Goal: Information Seeking & Learning: Learn about a topic

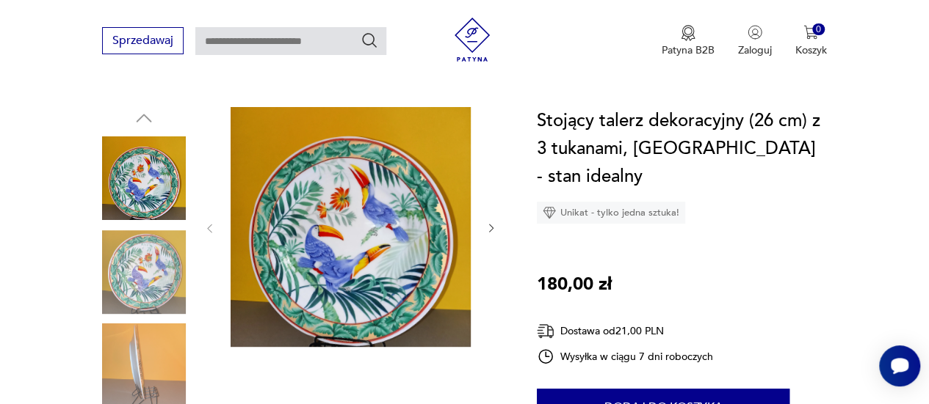
click at [272, 231] on img at bounding box center [350, 227] width 240 height 240
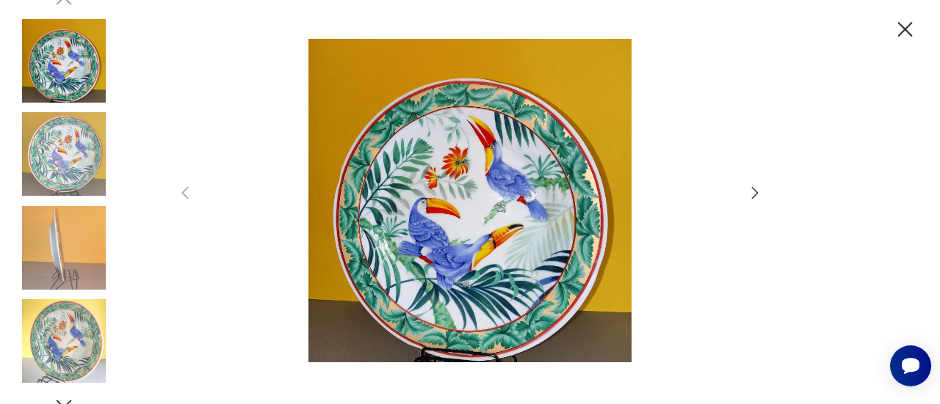
click at [755, 196] on icon "button" at bounding box center [755, 193] width 7 height 12
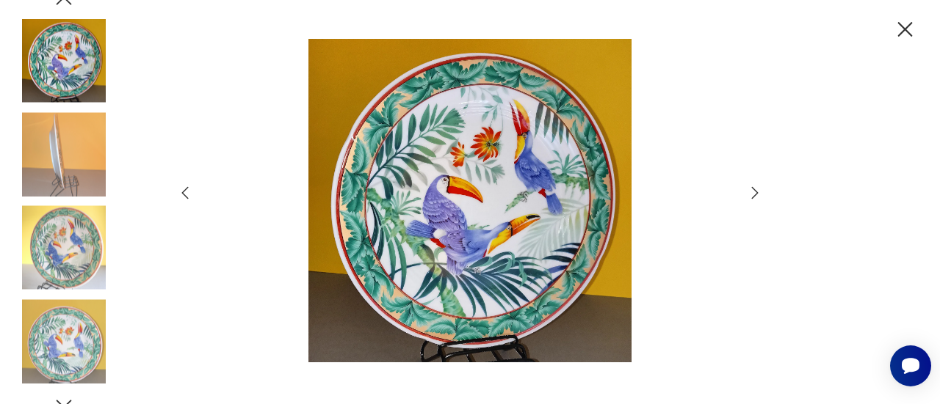
click at [754, 196] on icon "button" at bounding box center [755, 193] width 7 height 12
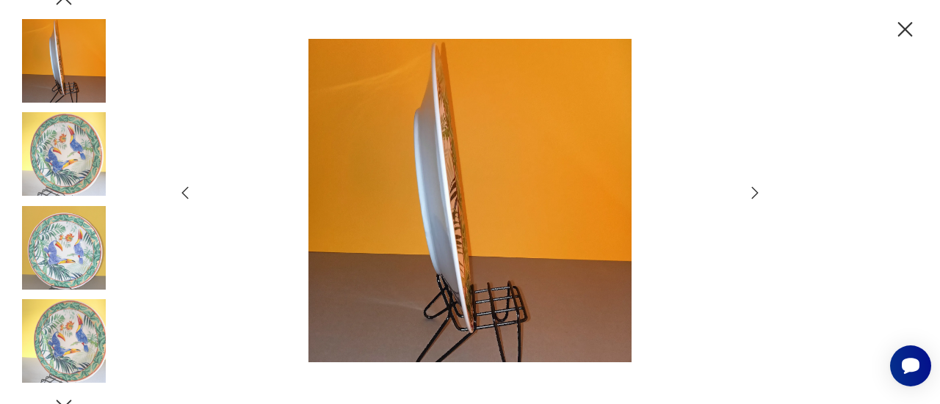
click at [754, 196] on icon "button" at bounding box center [755, 193] width 7 height 12
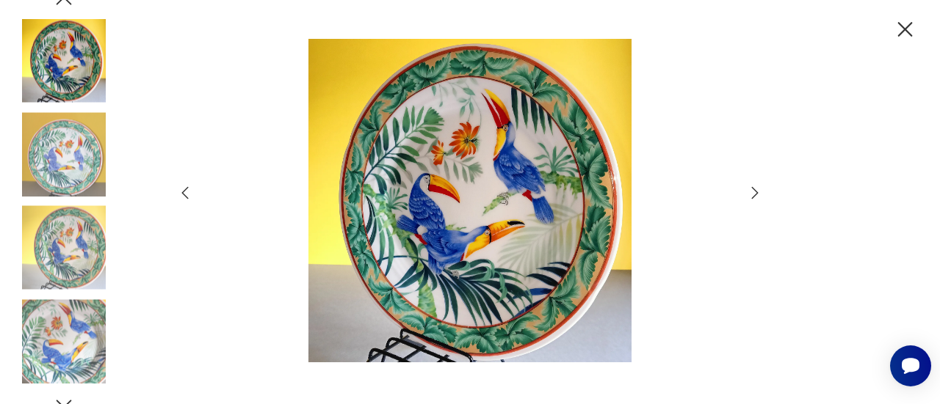
click at [754, 196] on icon "button" at bounding box center [755, 193] width 7 height 12
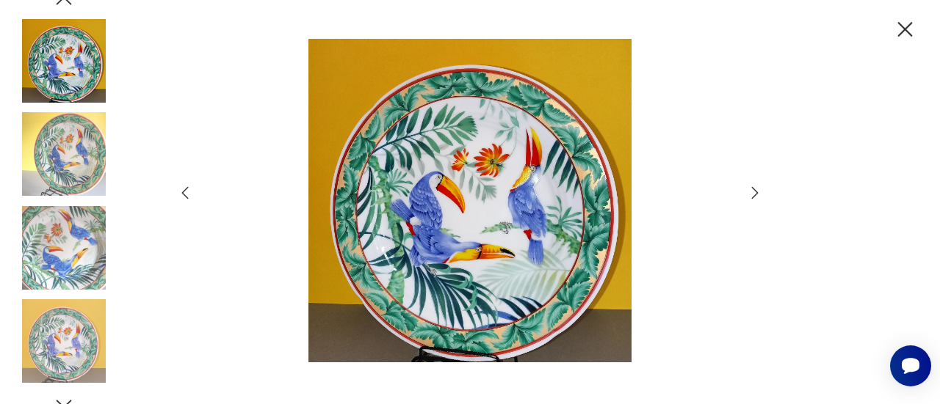
click at [754, 196] on icon "button" at bounding box center [755, 193] width 7 height 12
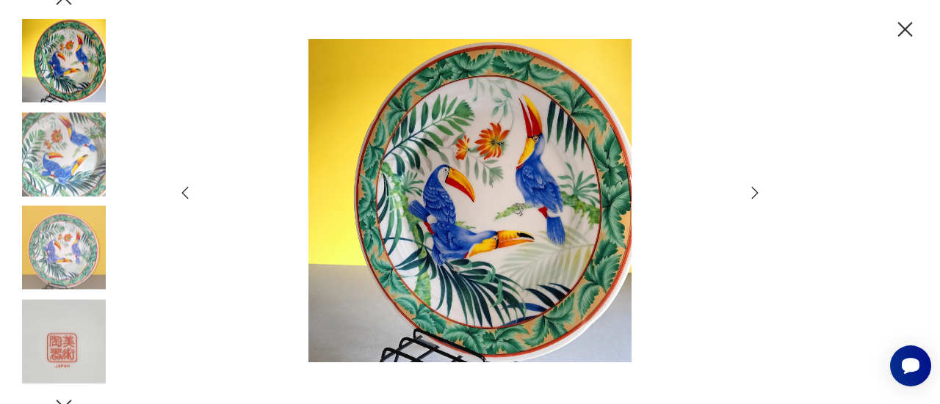
click at [754, 196] on icon "button" at bounding box center [755, 193] width 7 height 12
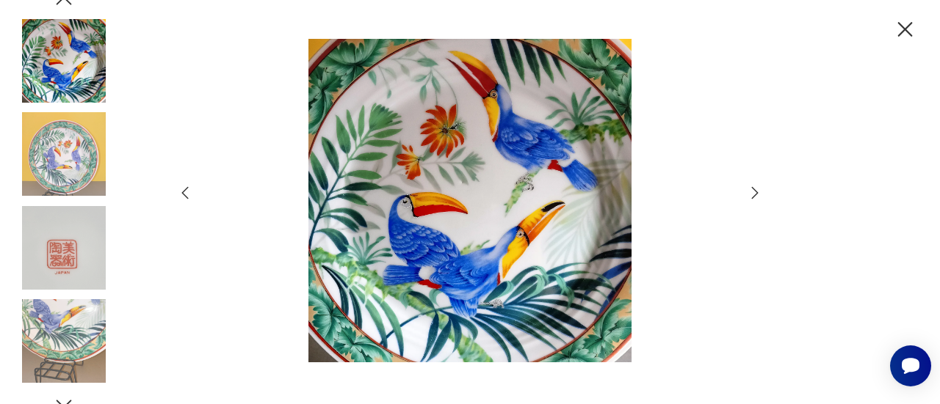
click at [754, 196] on icon "button" at bounding box center [755, 193] width 7 height 12
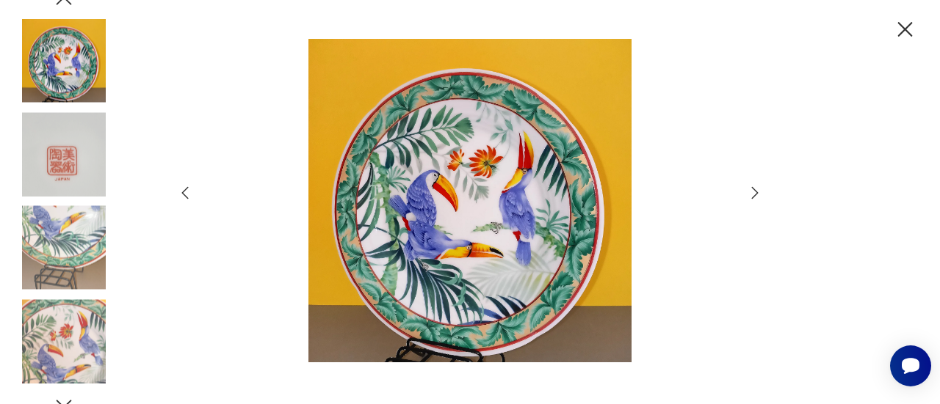
click at [754, 196] on icon "button" at bounding box center [755, 193] width 7 height 12
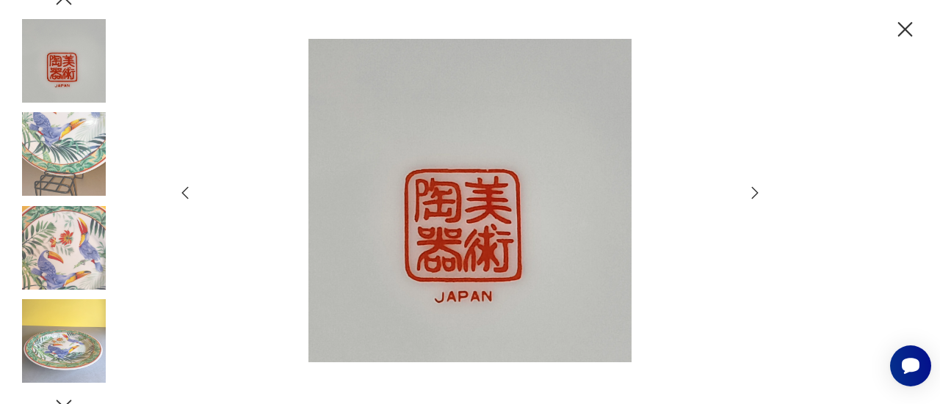
click at [754, 196] on icon "button" at bounding box center [755, 193] width 7 height 12
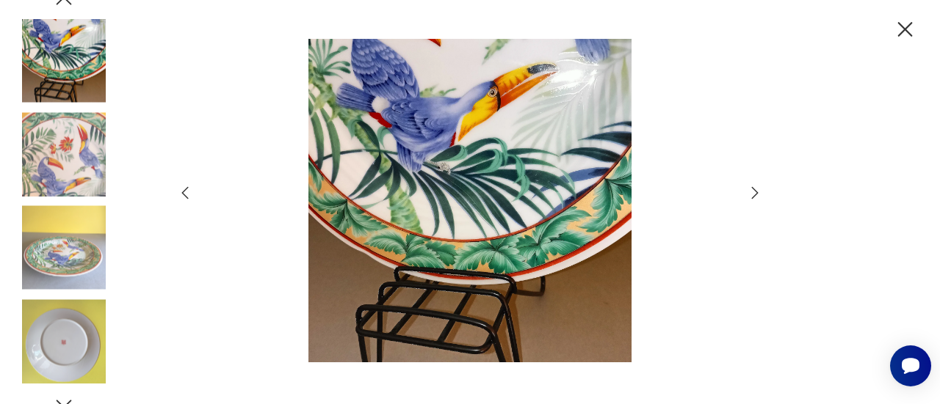
click at [754, 196] on icon "button" at bounding box center [755, 193] width 7 height 12
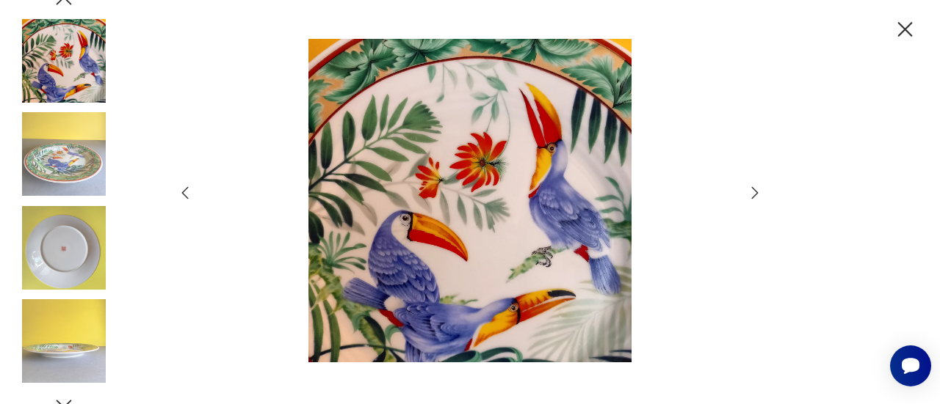
click at [754, 196] on icon "button" at bounding box center [755, 193] width 7 height 12
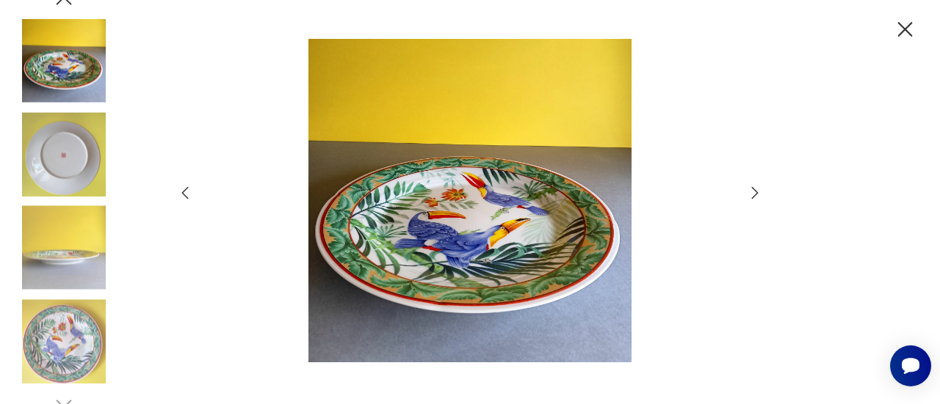
click at [754, 196] on icon "button" at bounding box center [755, 193] width 7 height 12
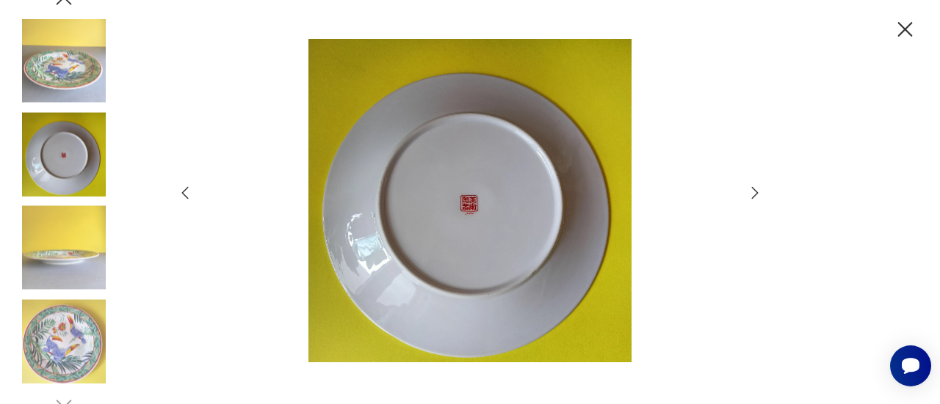
click at [903, 31] on icon "button" at bounding box center [905, 29] width 15 height 15
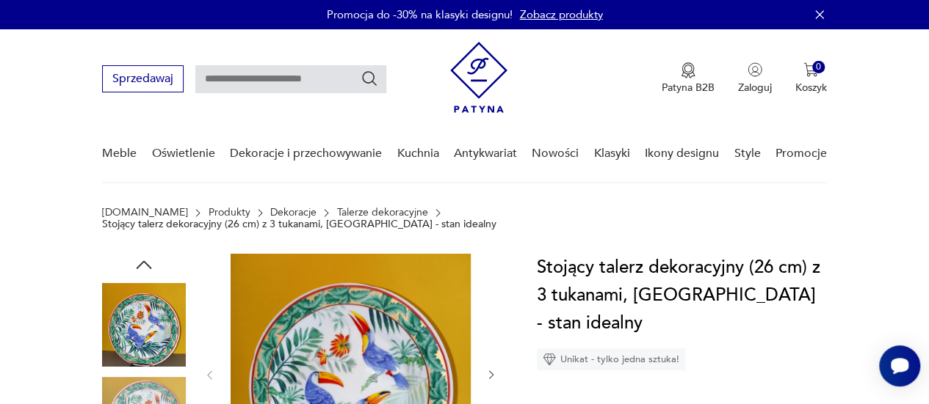
click at [337, 214] on link "Talerze dekoracyjne" at bounding box center [382, 213] width 91 height 12
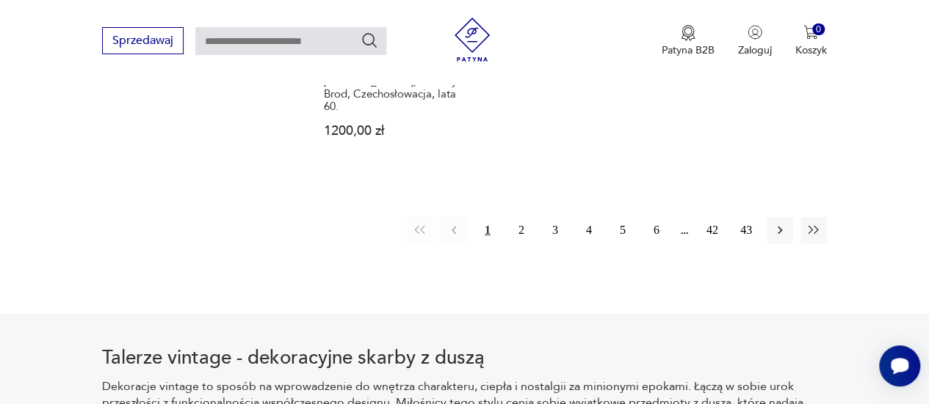
scroll to position [2274, 0]
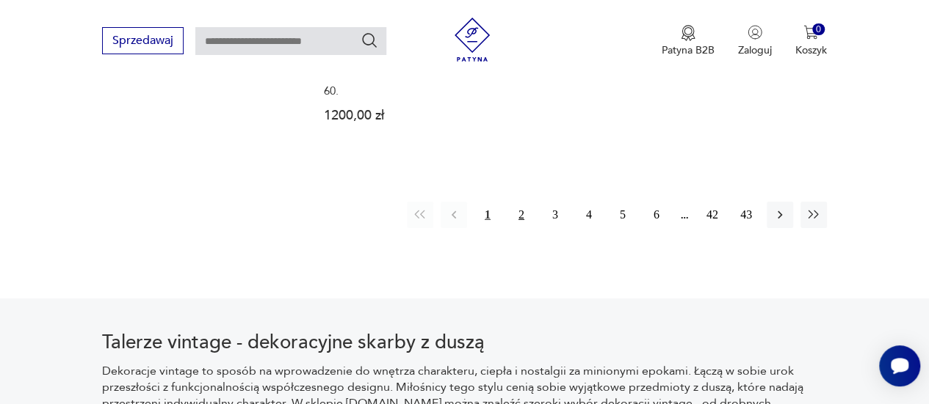
click at [520, 202] on button "2" at bounding box center [521, 215] width 26 height 26
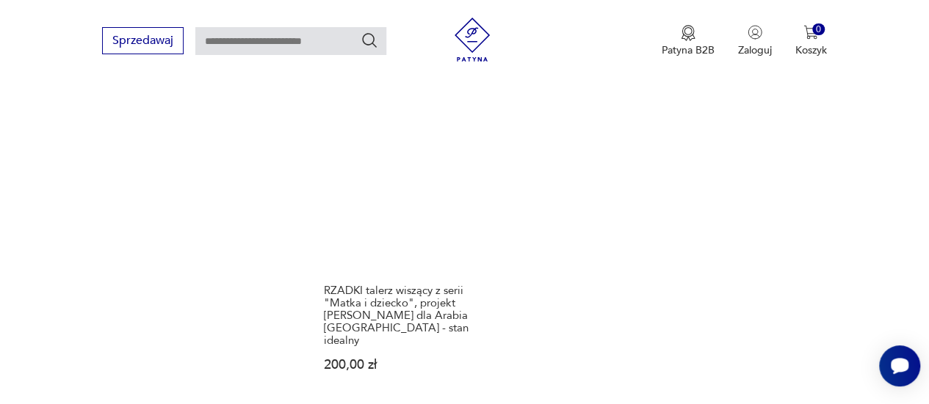
scroll to position [2092, 0]
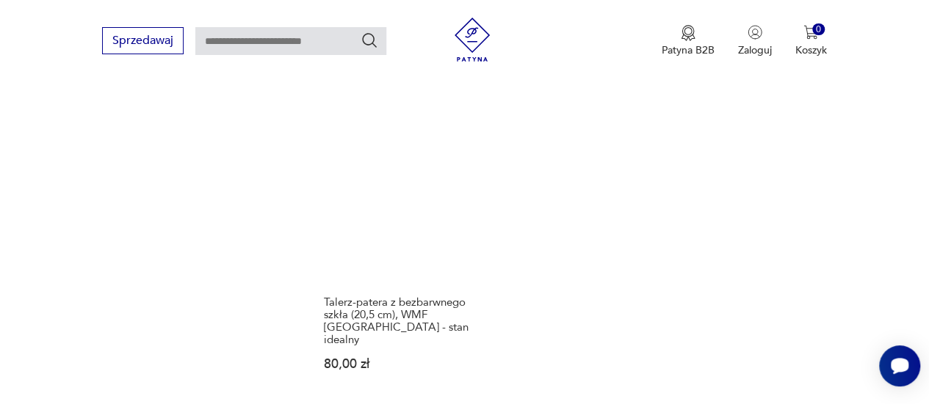
scroll to position [2121, 0]
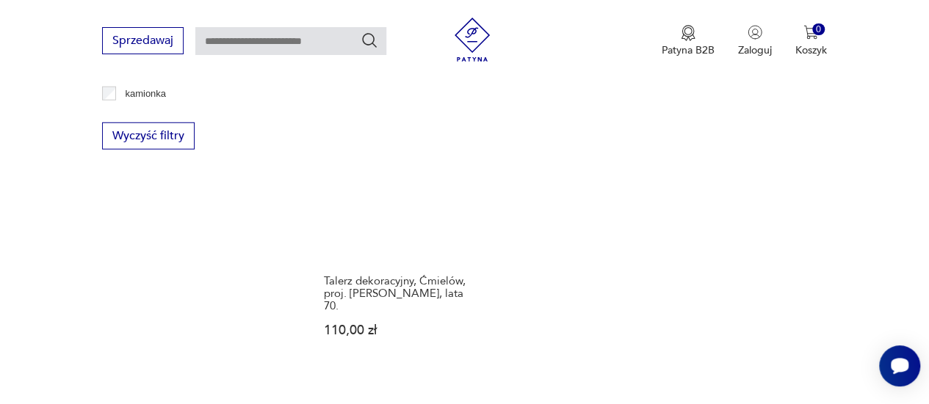
scroll to position [2004, 0]
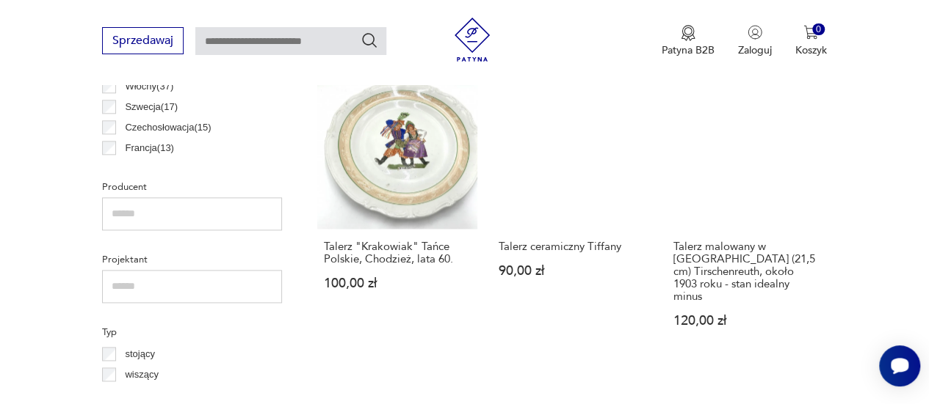
scroll to position [888, 0]
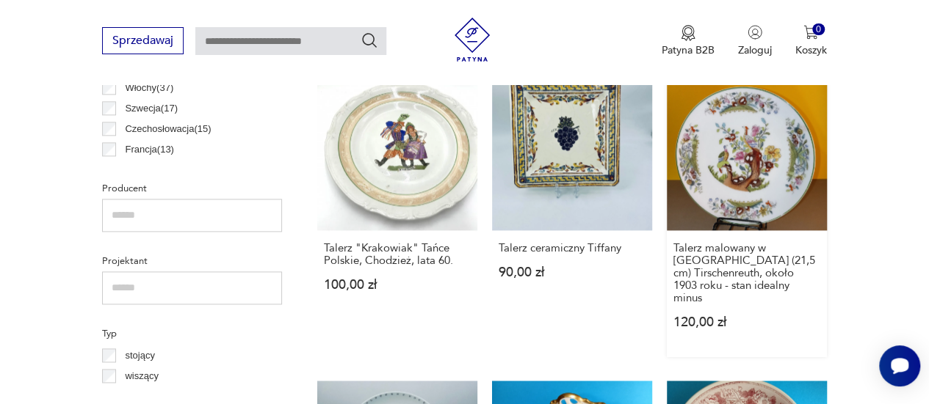
click at [763, 168] on link "Talerz malowany w [GEOGRAPHIC_DATA] (21,5 cm) Tirschenreuth, około 1903 roku - …" at bounding box center [746, 213] width 160 height 287
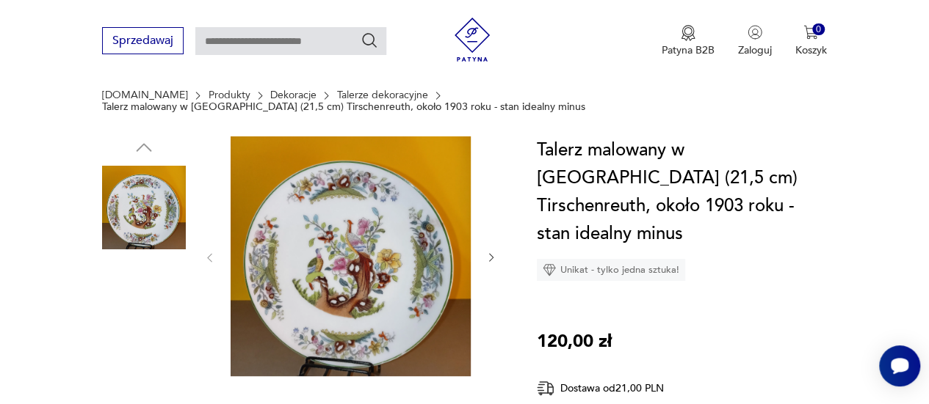
scroll to position [147, 0]
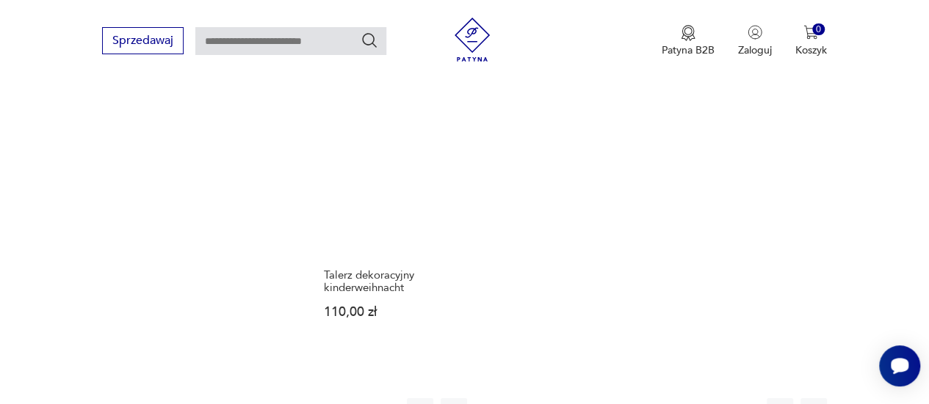
scroll to position [2263, 0]
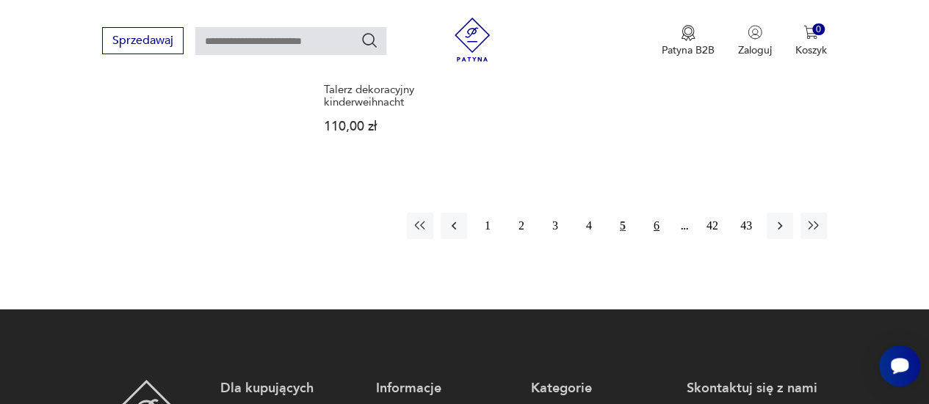
click at [652, 213] on button "6" at bounding box center [656, 226] width 26 height 26
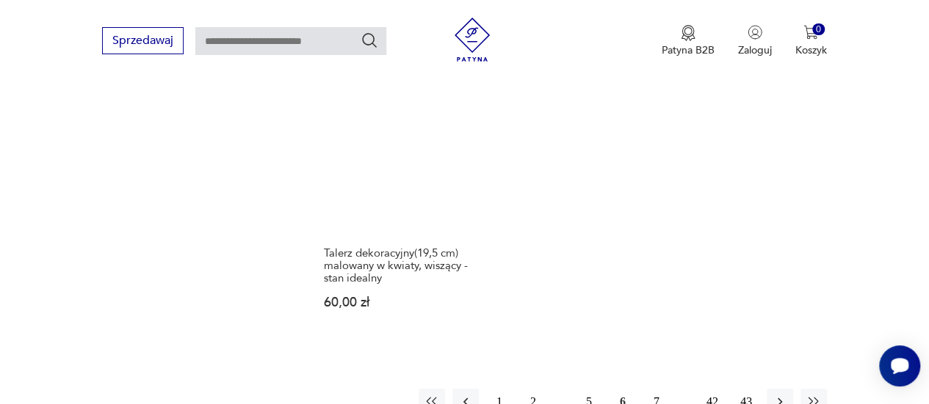
scroll to position [2121, 0]
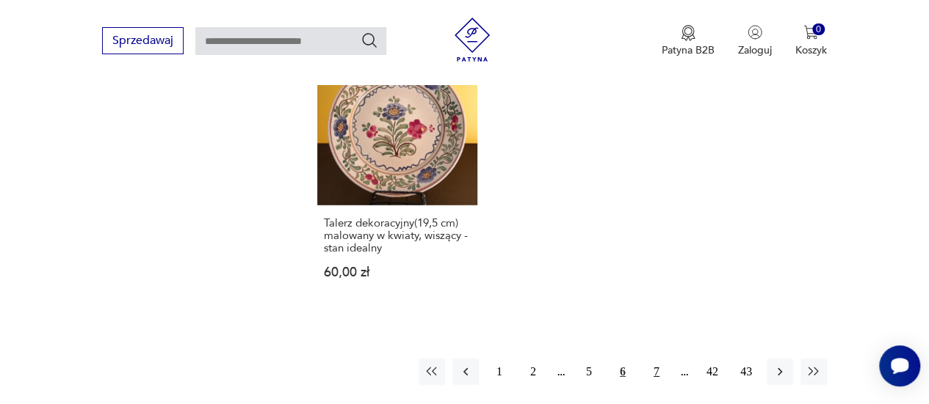
click at [655, 359] on button "7" at bounding box center [656, 372] width 26 height 26
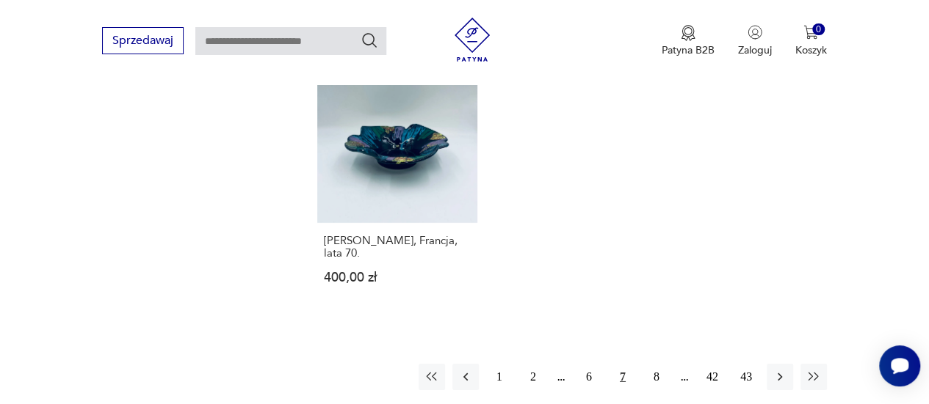
scroll to position [2121, 0]
click at [653, 363] on button "8" at bounding box center [656, 376] width 26 height 26
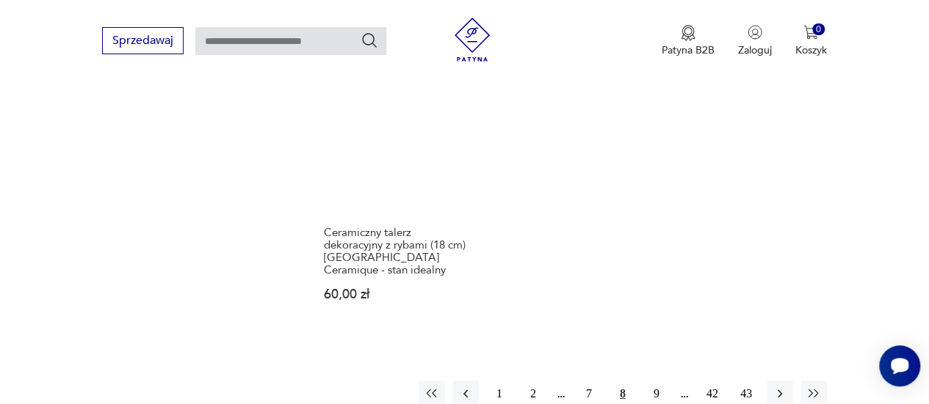
scroll to position [2180, 0]
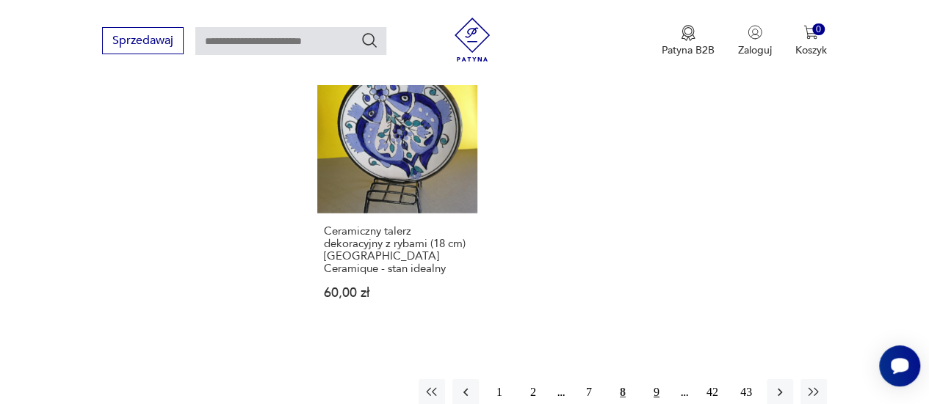
click at [658, 379] on button "9" at bounding box center [656, 392] width 26 height 26
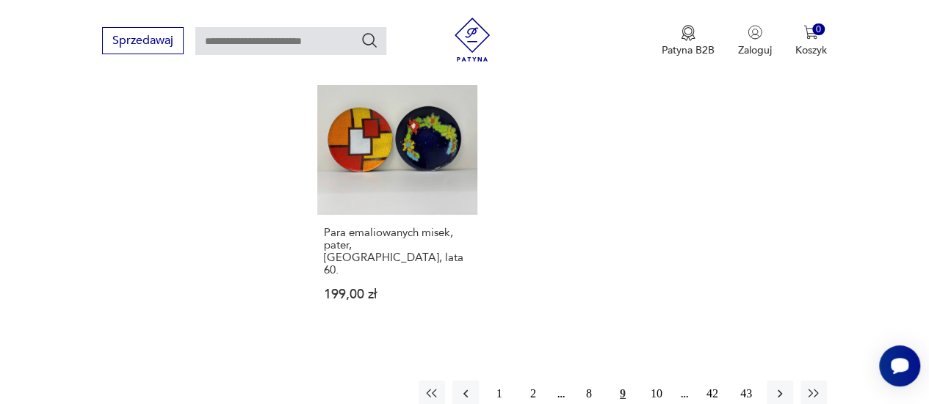
scroll to position [2092, 0]
click at [655, 380] on button "10" at bounding box center [656, 393] width 26 height 26
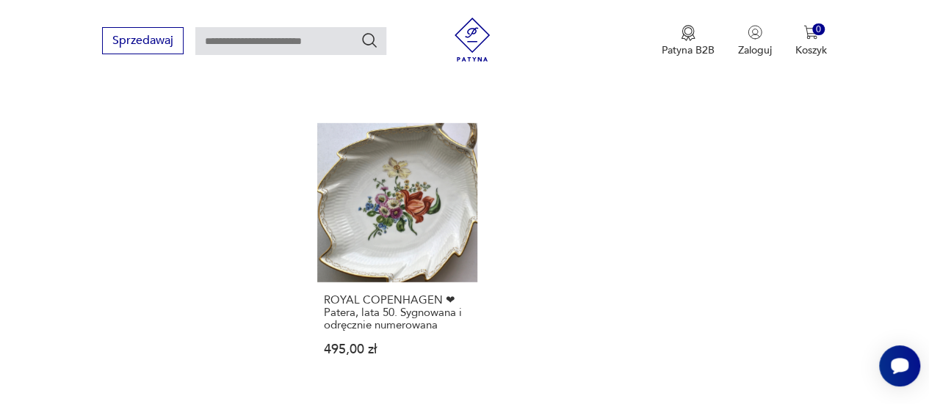
scroll to position [2121, 0]
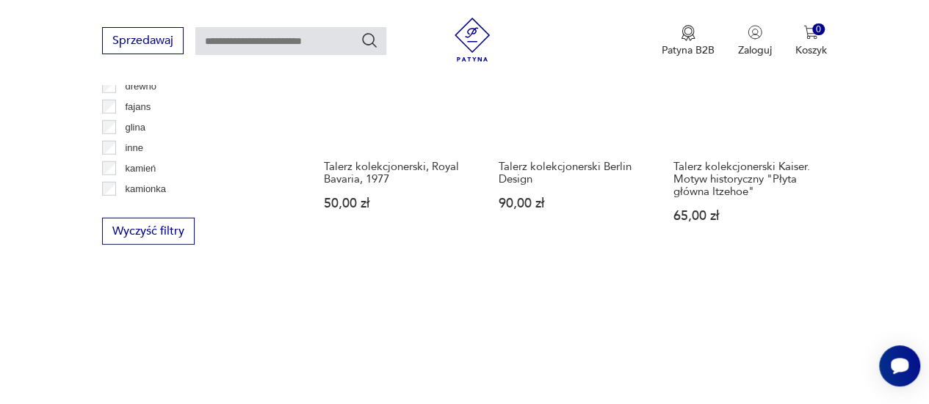
scroll to position [1916, 0]
